Goal: Transaction & Acquisition: Purchase product/service

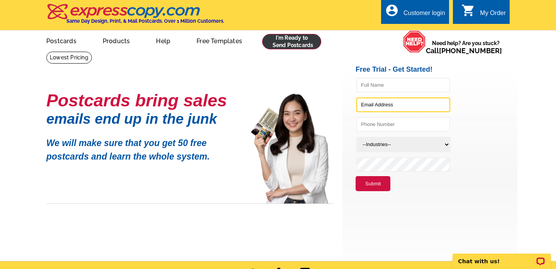
type input "[EMAIL_ADDRESS][DOMAIN_NAME]"
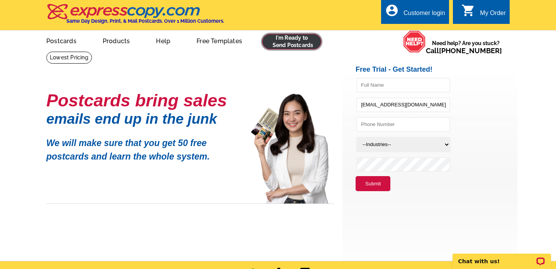
click at [300, 43] on link at bounding box center [291, 41] width 59 height 15
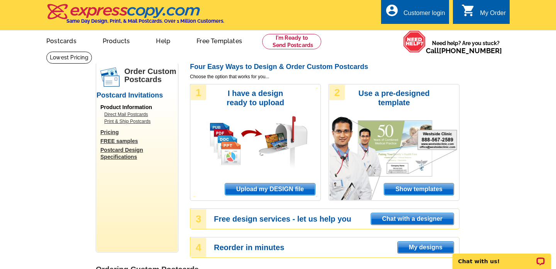
click at [411, 14] on div "Customer login" at bounding box center [424, 15] width 42 height 11
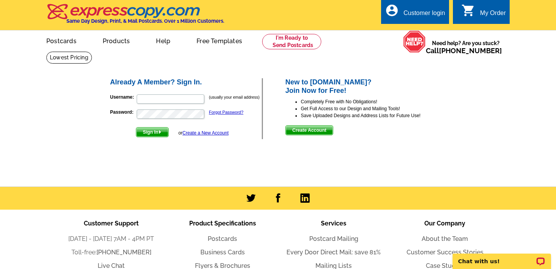
type input "[EMAIL_ADDRESS][DOMAIN_NAME]"
click at [155, 135] on span "Sign In" at bounding box center [152, 132] width 32 height 9
